Goal: Information Seeking & Learning: Learn about a topic

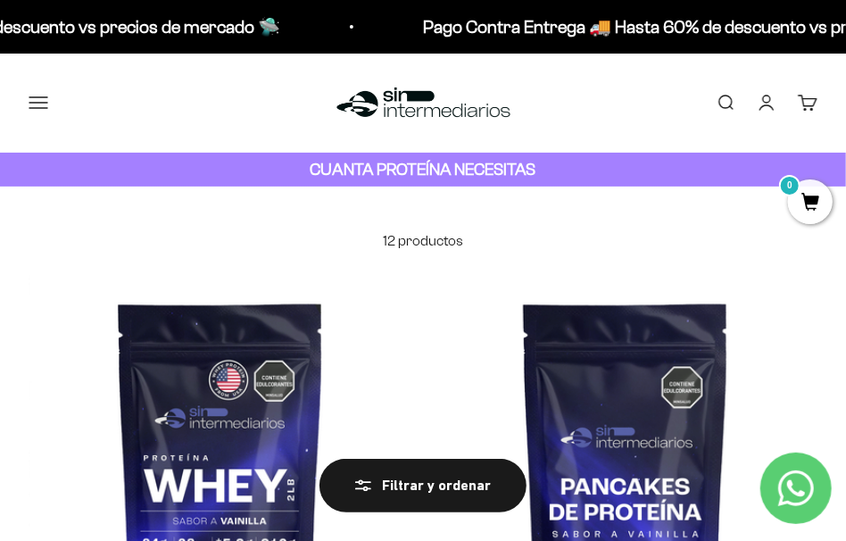
click at [37, 97] on button "Menú" at bounding box center [39, 103] width 20 height 20
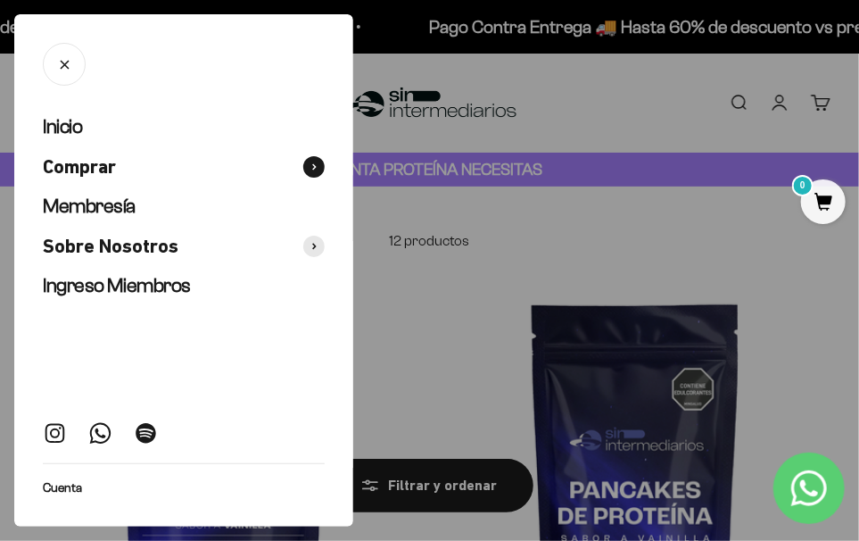
click at [104, 160] on span "Comprar" at bounding box center [79, 167] width 73 height 26
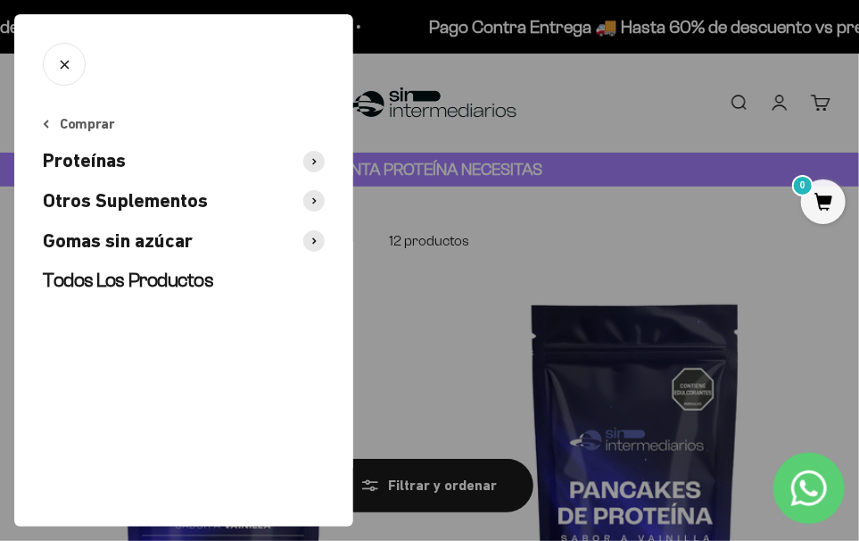
click at [158, 202] on span "Otros Suplementos" at bounding box center [125, 201] width 165 height 26
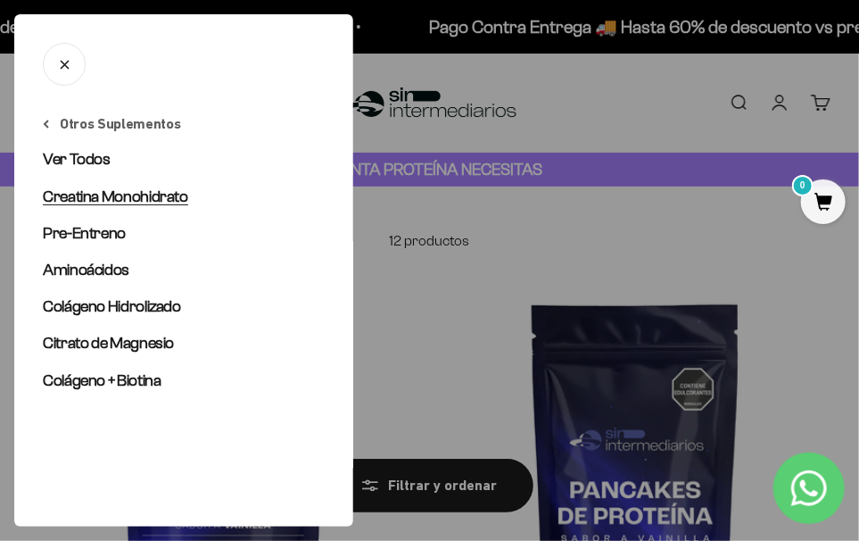
click at [156, 192] on span "Creatina Monohidrato" at bounding box center [115, 196] width 145 height 18
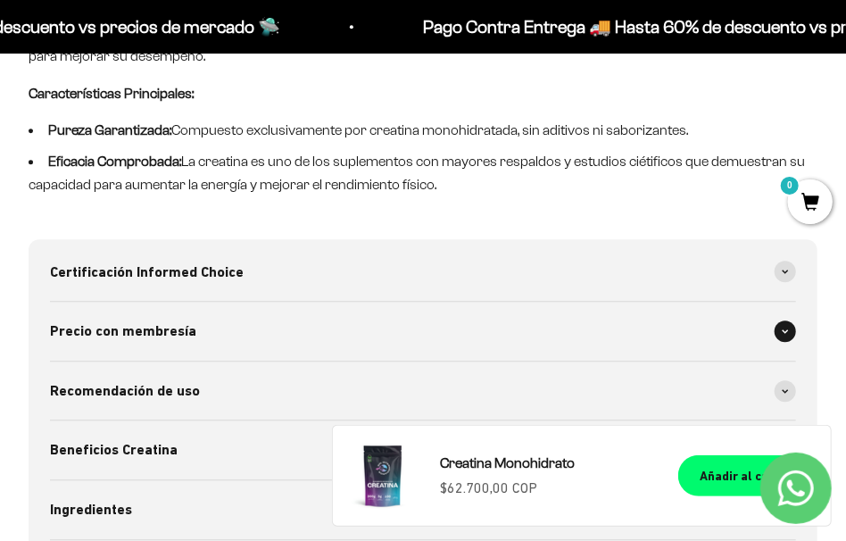
scroll to position [1622, 0]
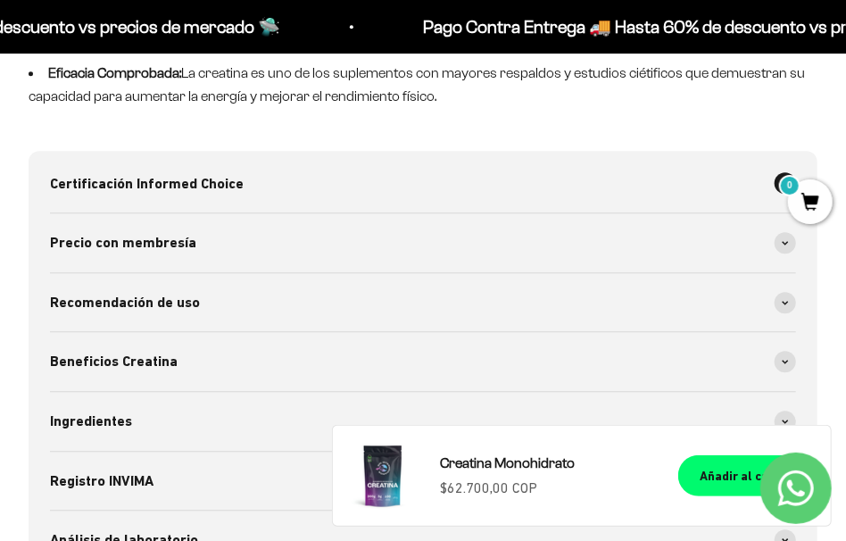
click at [735, 183] on div "Certificación Informed Choice" at bounding box center [423, 183] width 746 height 59
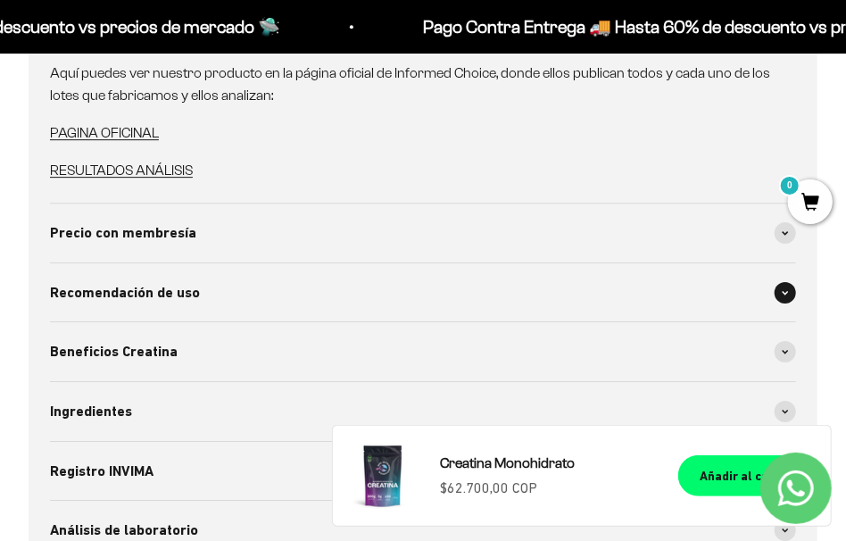
scroll to position [1979, 0]
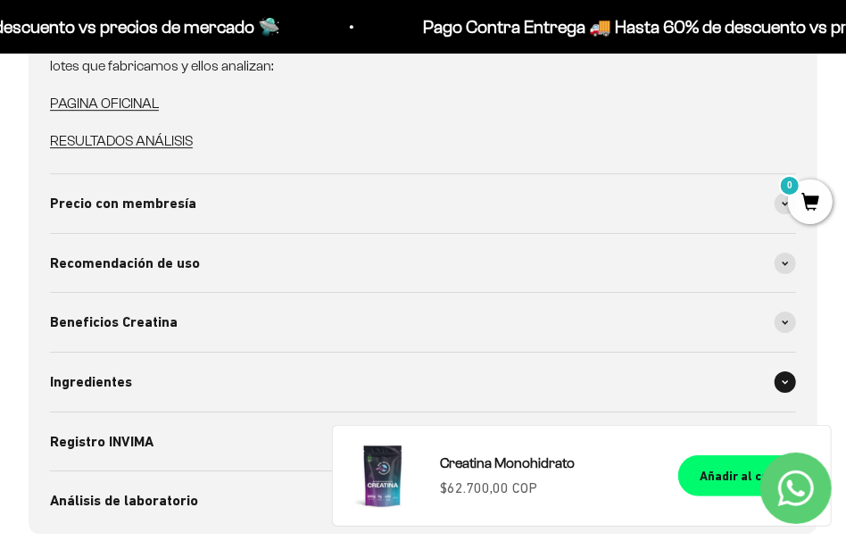
click at [692, 352] on div "Ingredientes" at bounding box center [423, 381] width 746 height 59
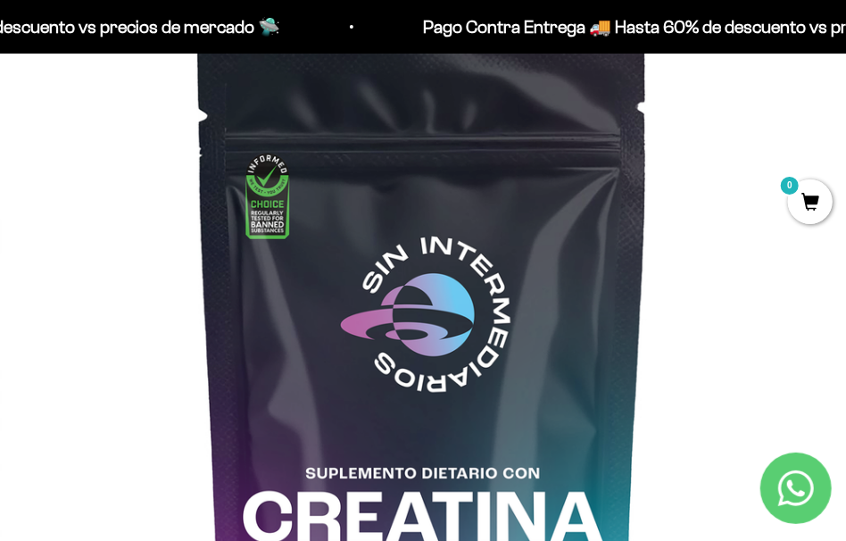
scroll to position [194, 0]
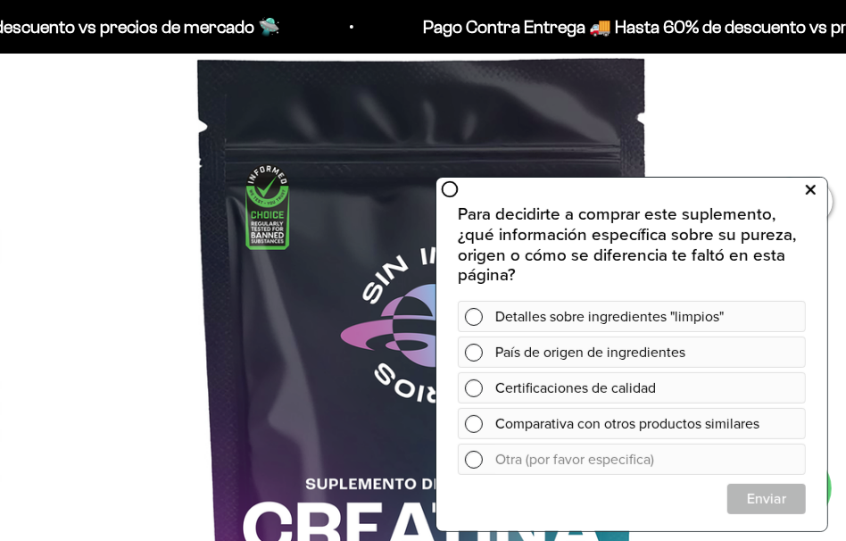
click at [815, 179] on button at bounding box center [810, 189] width 32 height 29
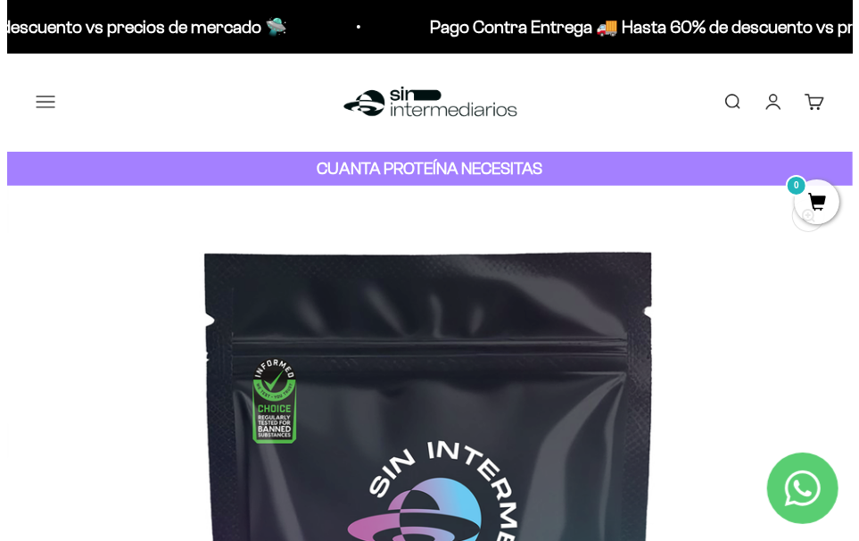
scroll to position [0, 0]
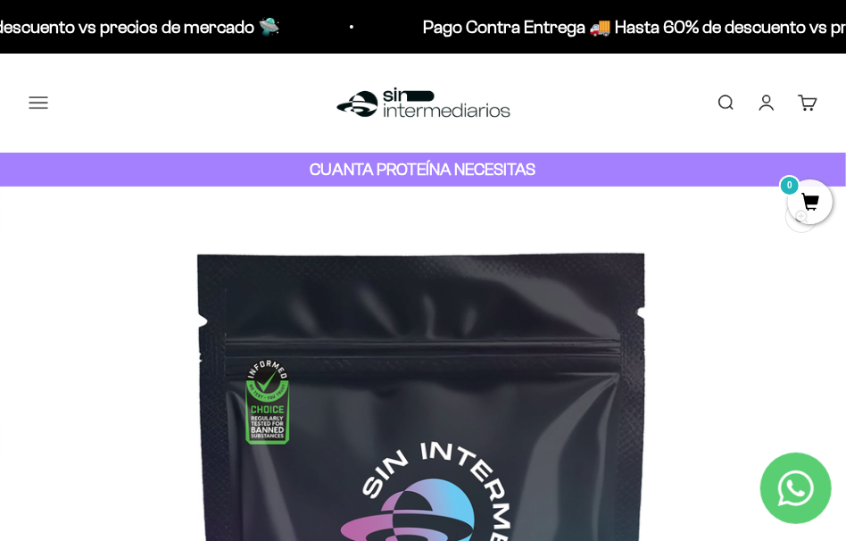
click at [45, 109] on button "Menú" at bounding box center [39, 103] width 20 height 20
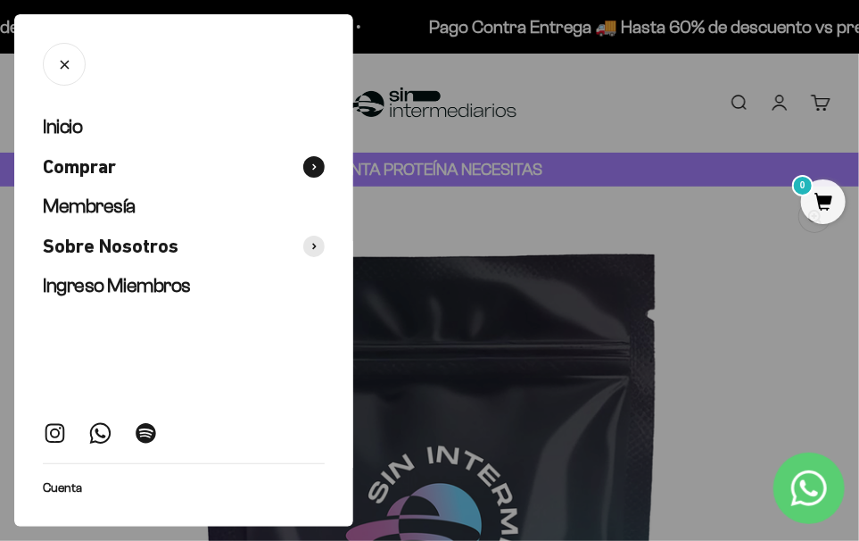
click at [305, 161] on span at bounding box center [313, 166] width 21 height 21
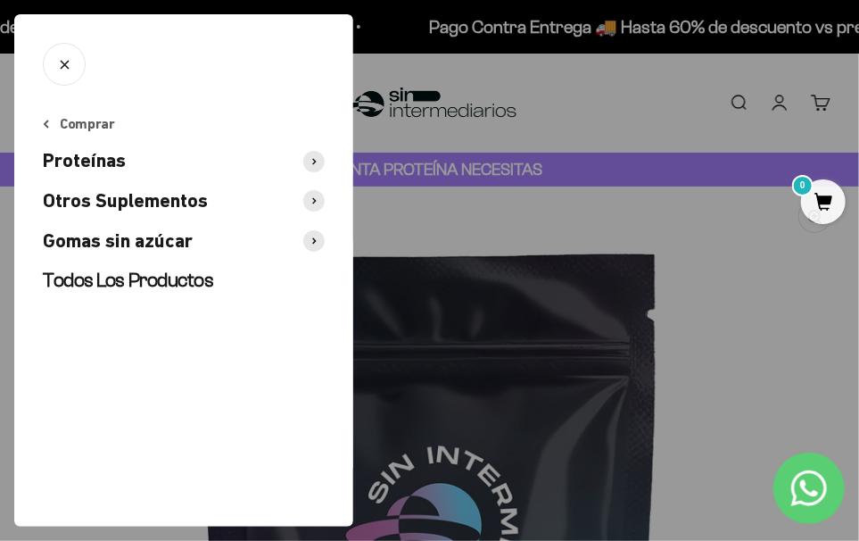
click at [317, 157] on span at bounding box center [313, 161] width 21 height 21
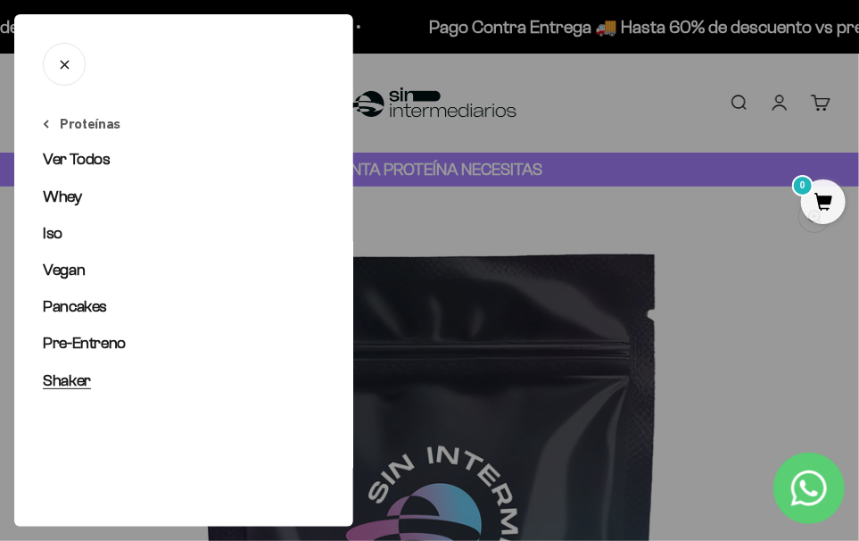
click at [59, 382] on span "Shaker" at bounding box center [67, 380] width 48 height 18
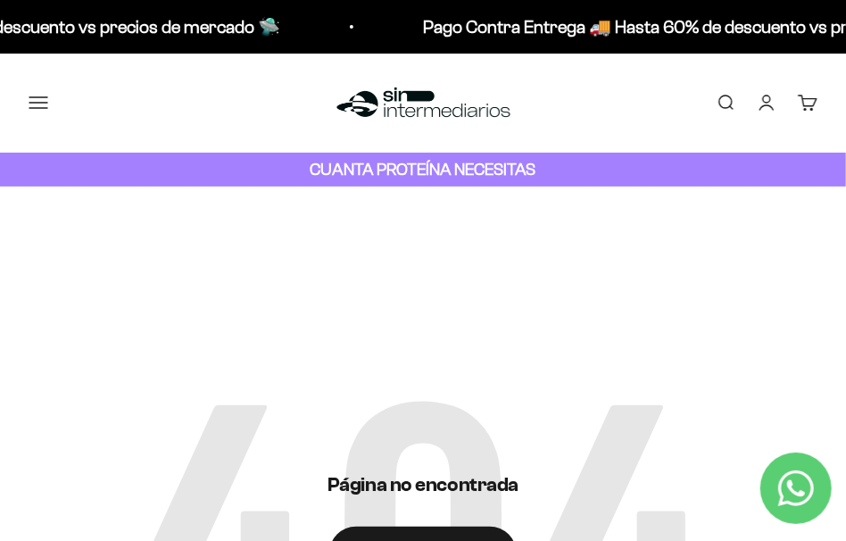
click at [41, 103] on button "Menú" at bounding box center [39, 103] width 20 height 20
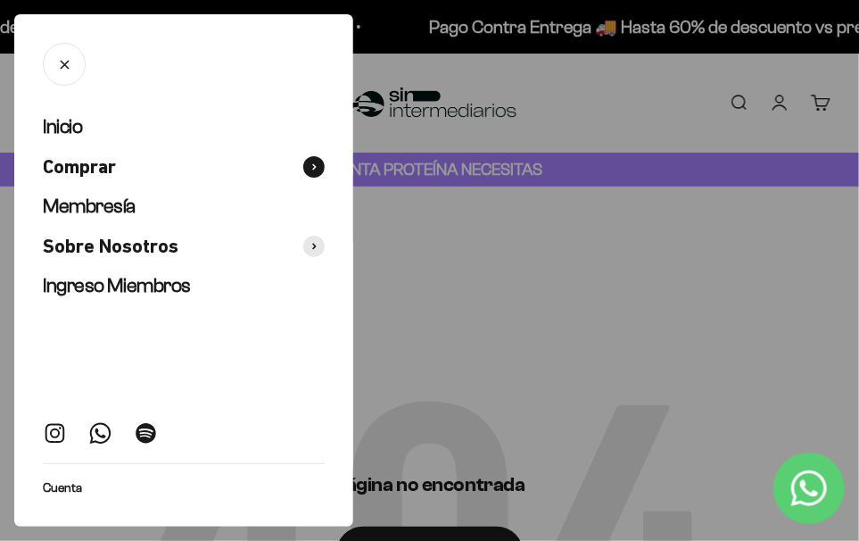
click at [129, 166] on button "Comprar" at bounding box center [184, 167] width 282 height 26
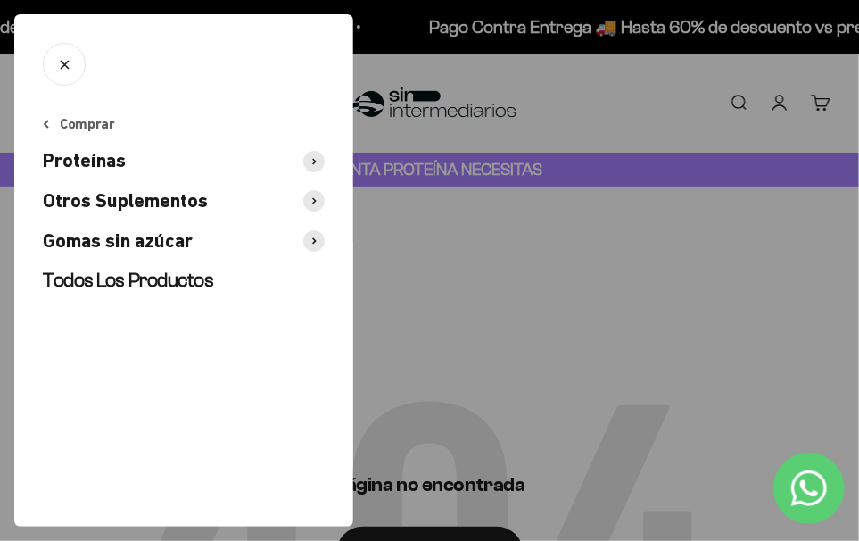
click at [254, 158] on button "Proteínas" at bounding box center [184, 161] width 282 height 26
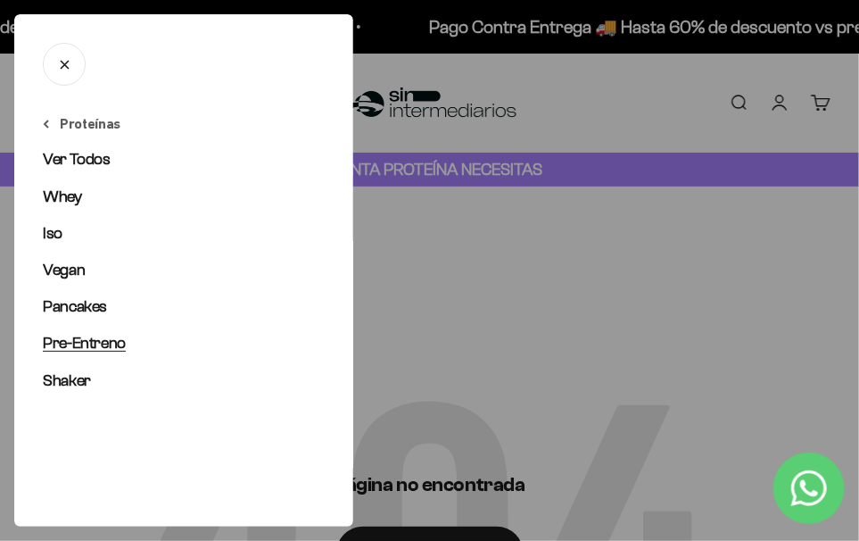
click at [116, 346] on span "Pre-Entreno" at bounding box center [84, 343] width 83 height 18
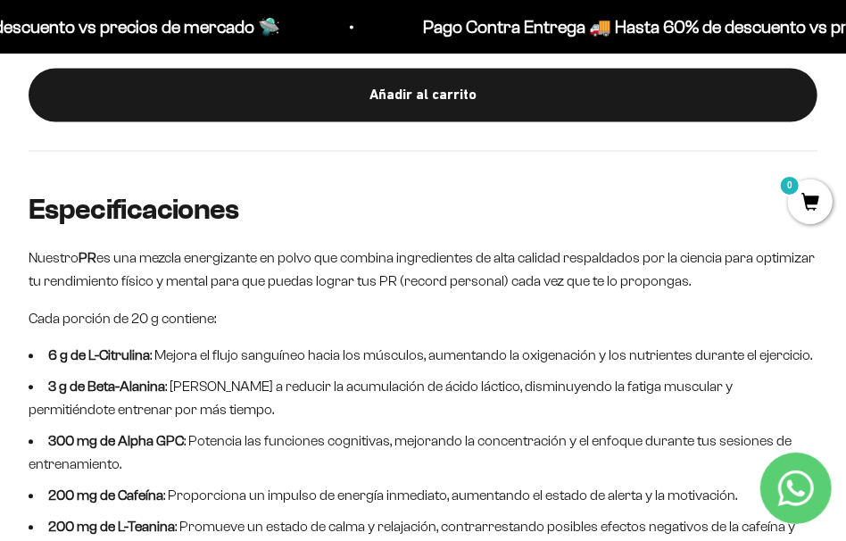
scroll to position [1605, 0]
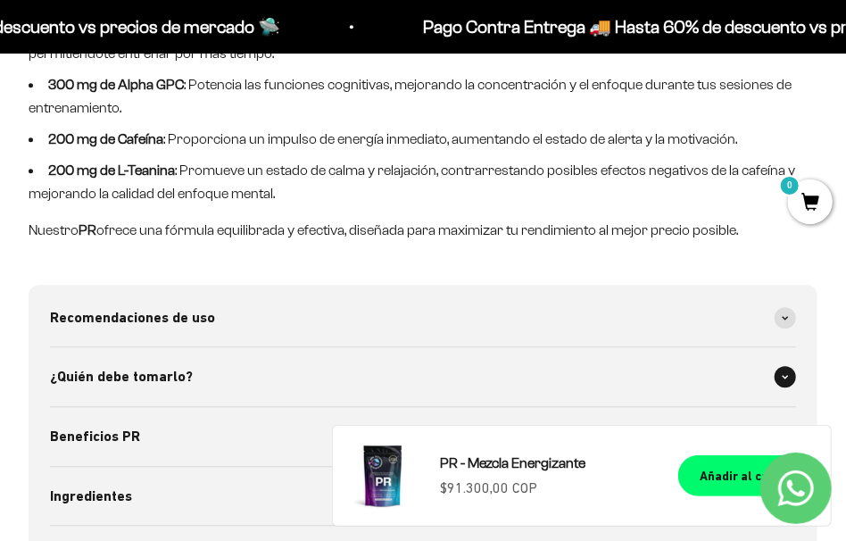
click at [421, 372] on div "¿Quién debe tomarlo?" at bounding box center [423, 376] width 746 height 59
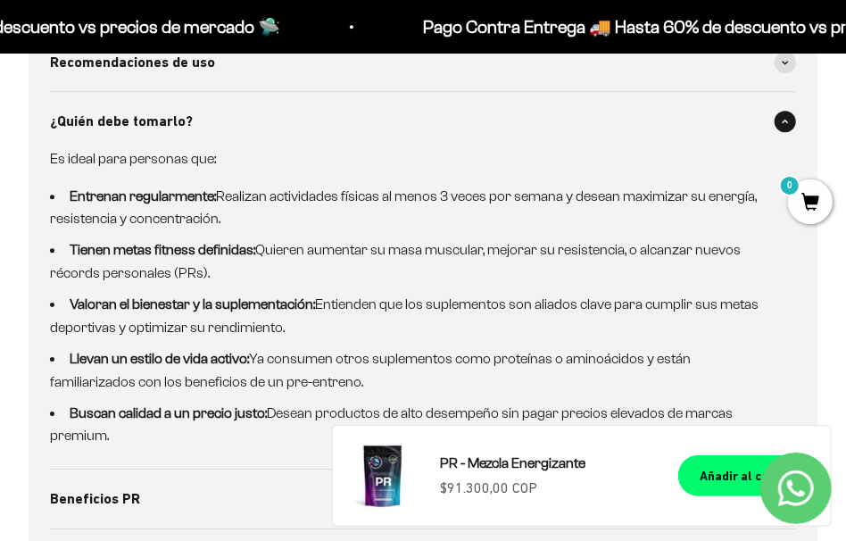
scroll to position [2051, 0]
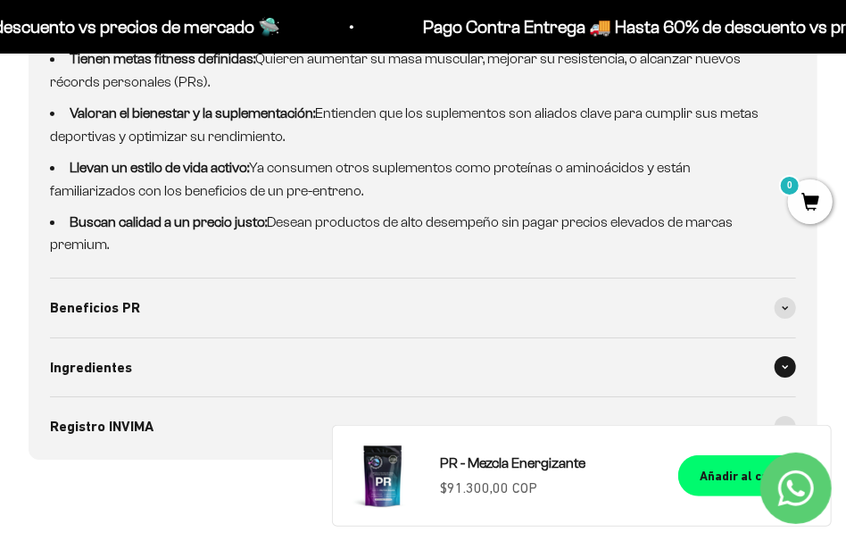
click at [427, 352] on div "Ingredientes" at bounding box center [423, 367] width 746 height 59
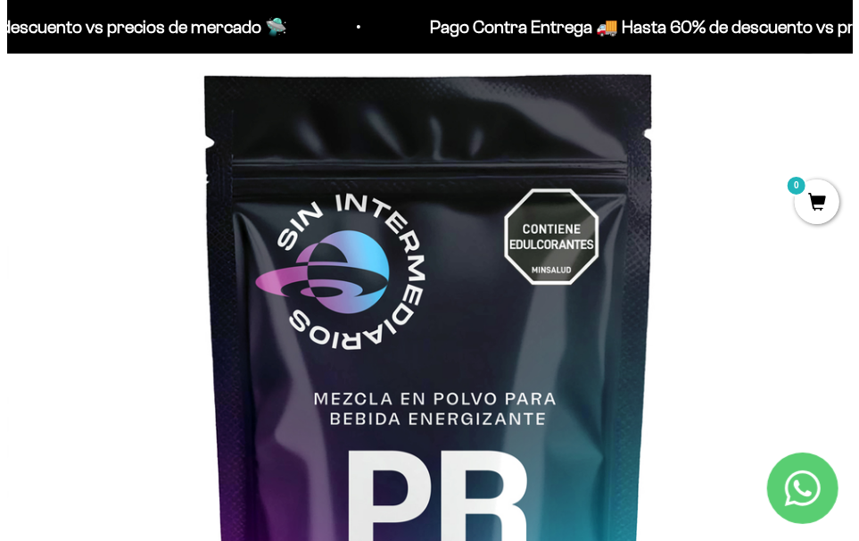
scroll to position [0, 0]
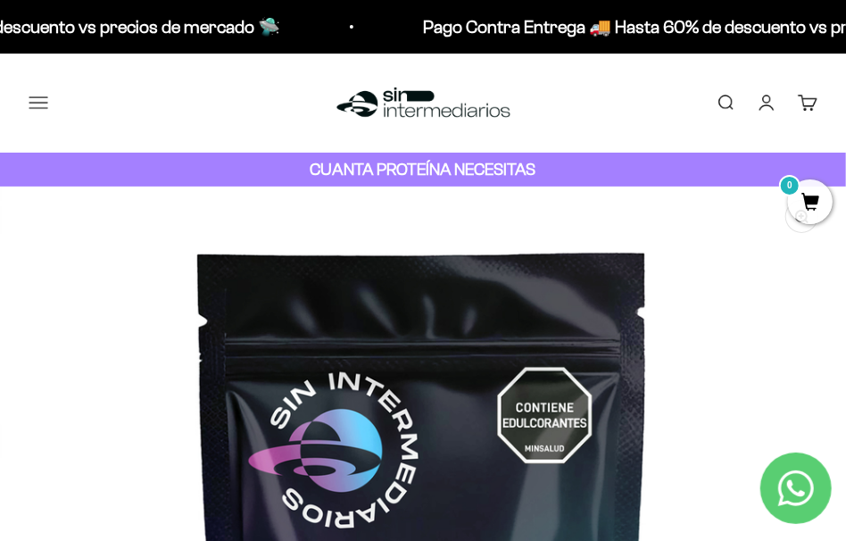
click at [35, 104] on button "Menú" at bounding box center [39, 103] width 20 height 20
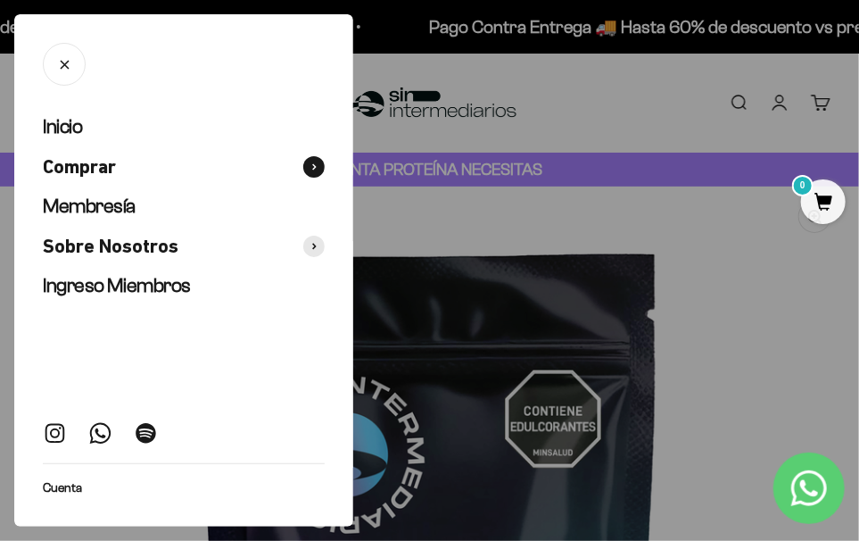
click at [116, 175] on span "Comprar" at bounding box center [79, 167] width 73 height 26
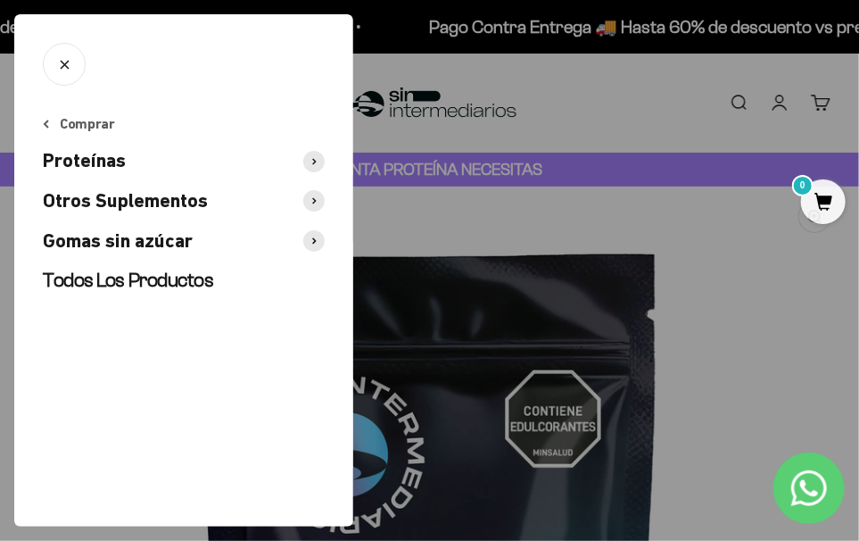
drag, startPoint x: 177, startPoint y: 160, endPoint x: 200, endPoint y: 161, distance: 23.2
click at [177, 160] on button "Proteínas" at bounding box center [184, 161] width 282 height 26
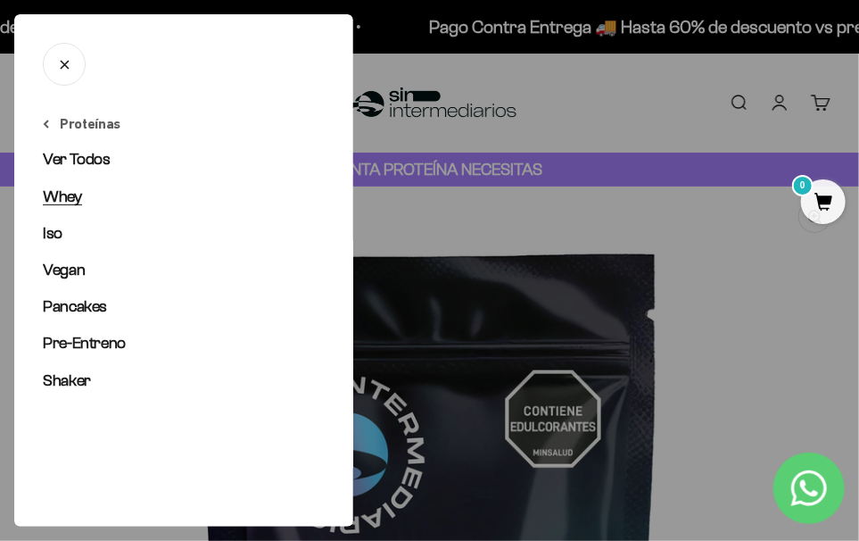
click at [80, 193] on span "Whey" at bounding box center [62, 196] width 39 height 18
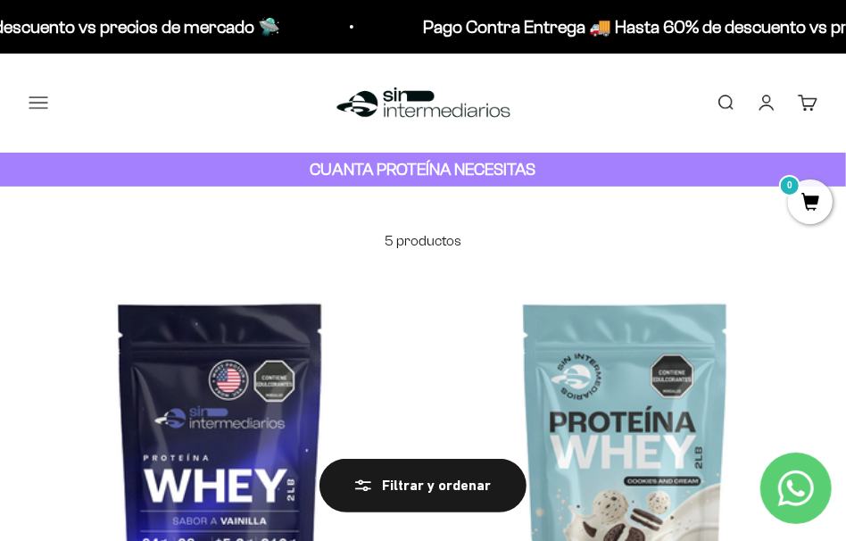
scroll to position [268, 0]
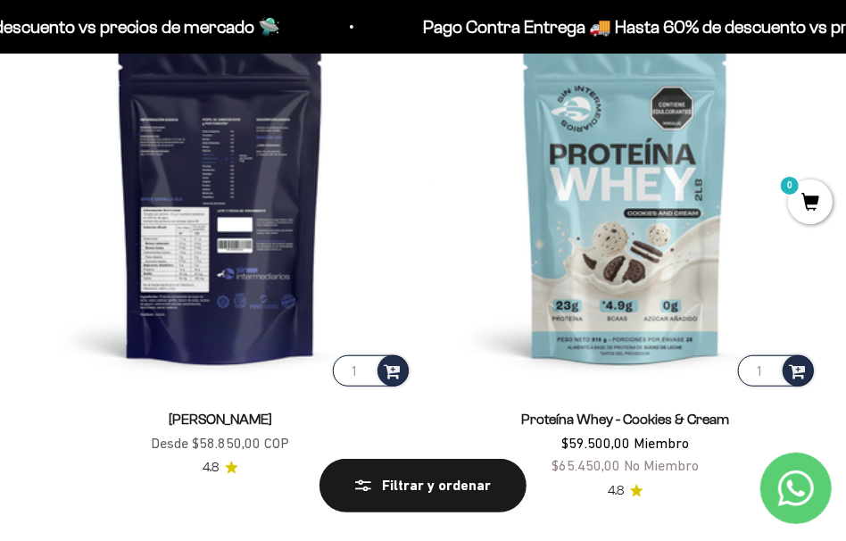
click at [219, 303] on img at bounding box center [221, 198] width 384 height 384
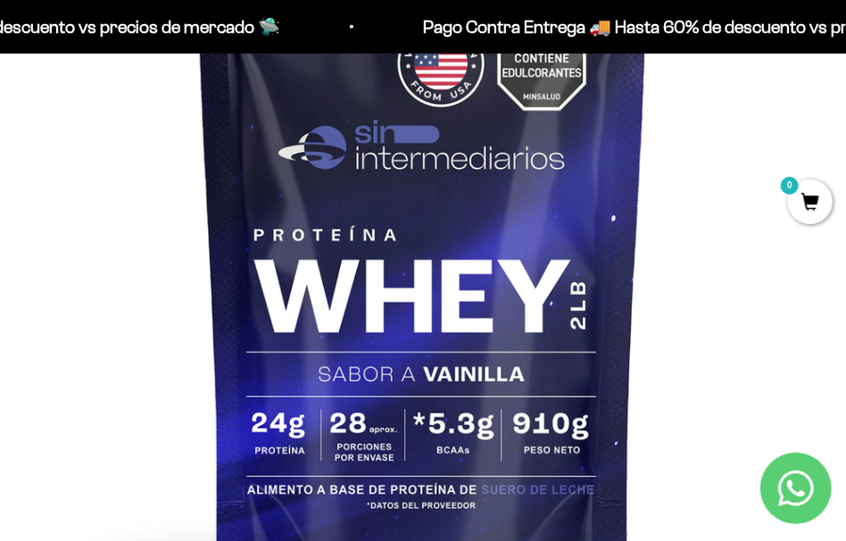
click at [619, 313] on img at bounding box center [423, 253] width 846 height 846
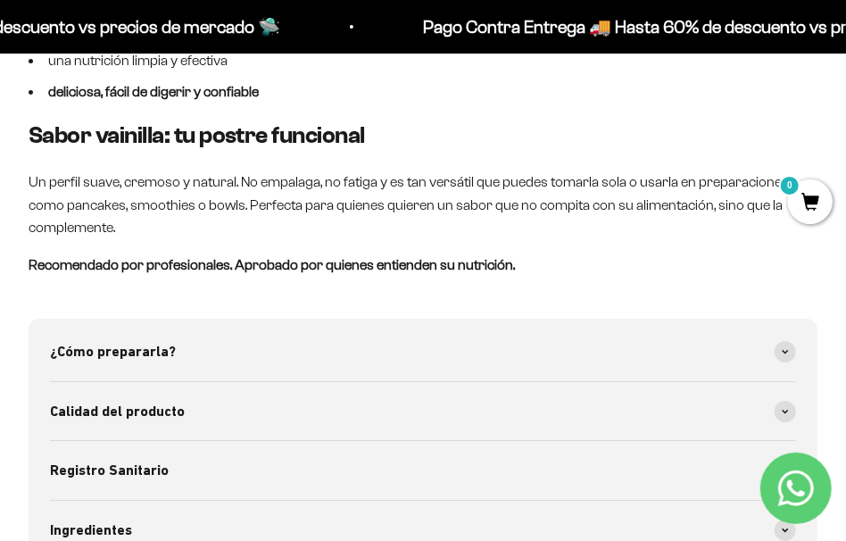
scroll to position [2229, 0]
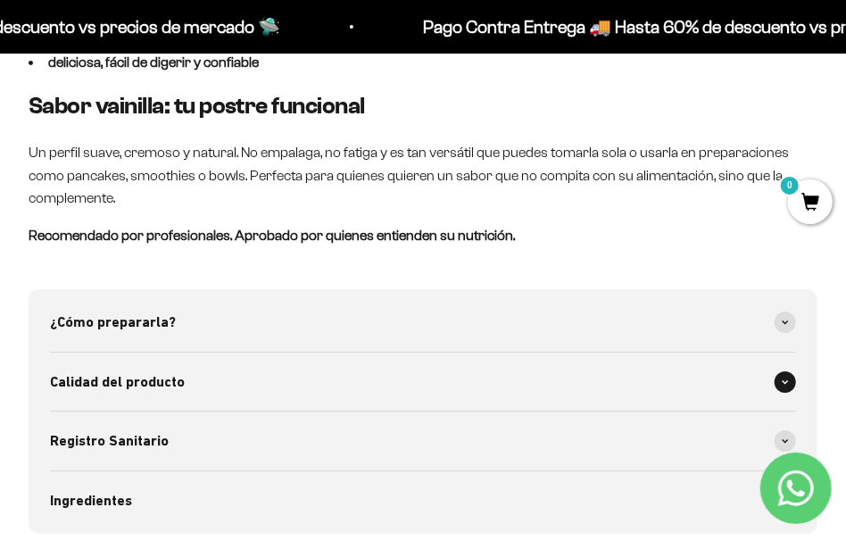
click at [410, 384] on div "Calidad del producto" at bounding box center [423, 381] width 746 height 59
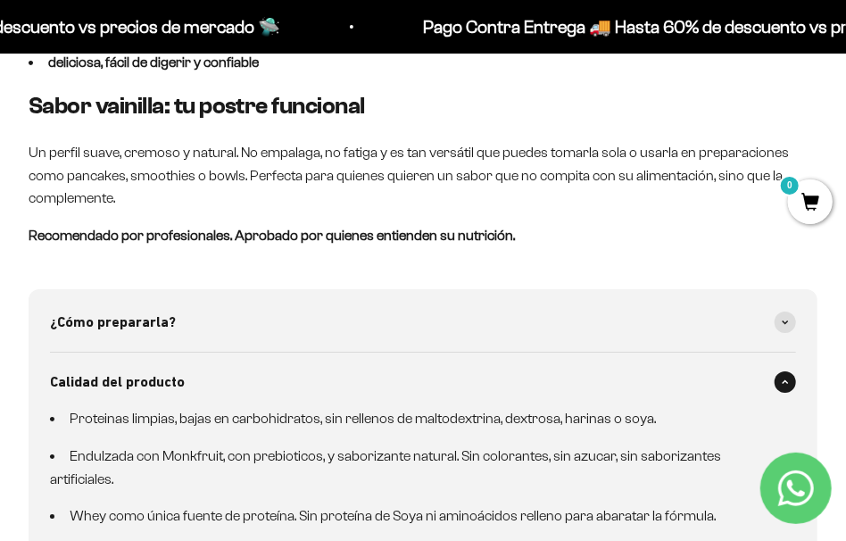
click at [801, 491] on icon "Contact us on WhatsApp" at bounding box center [796, 488] width 36 height 36
